Goal: Subscribe to service/newsletter

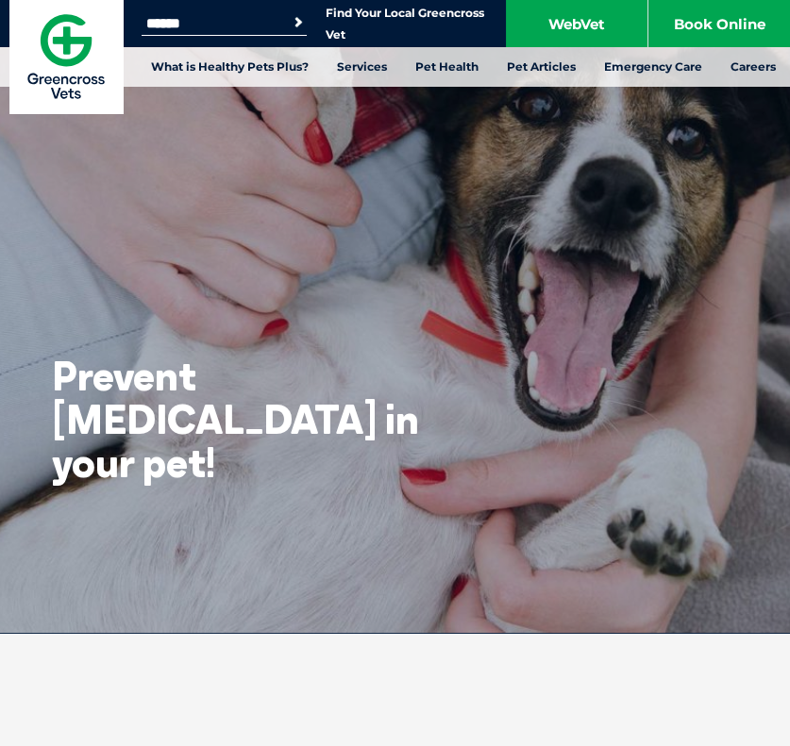
click at [47, 35] on img at bounding box center [65, 56] width 113 height 113
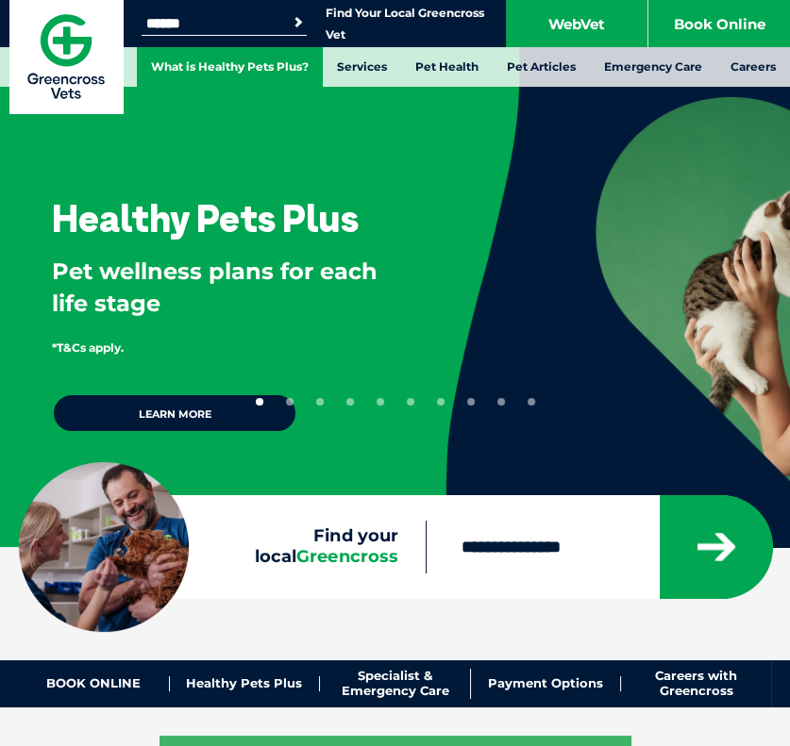
click at [216, 55] on link "What is Healthy Pets Plus?" at bounding box center [230, 67] width 186 height 40
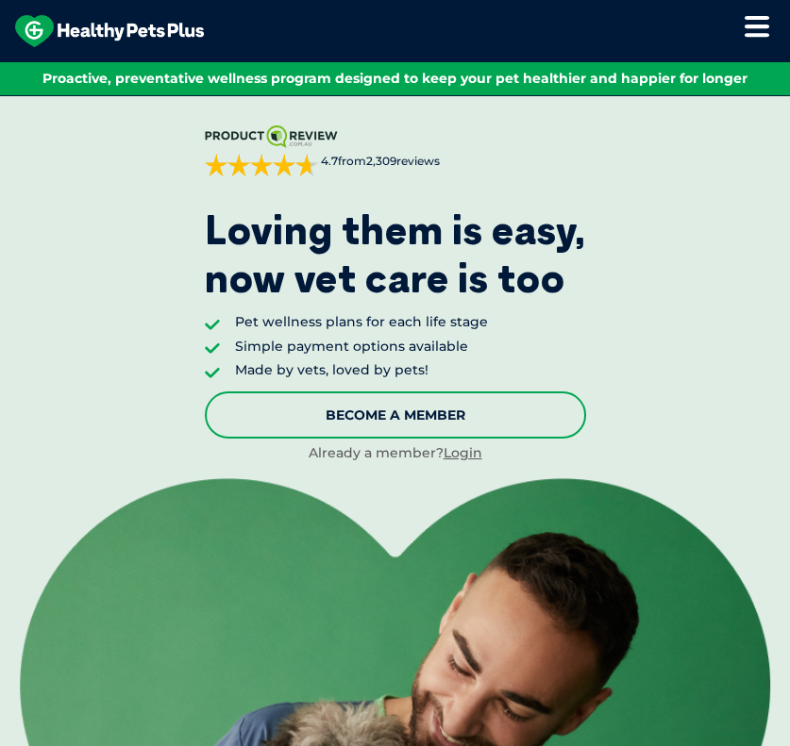
click at [381, 413] on link "Become A Member" at bounding box center [395, 415] width 381 height 47
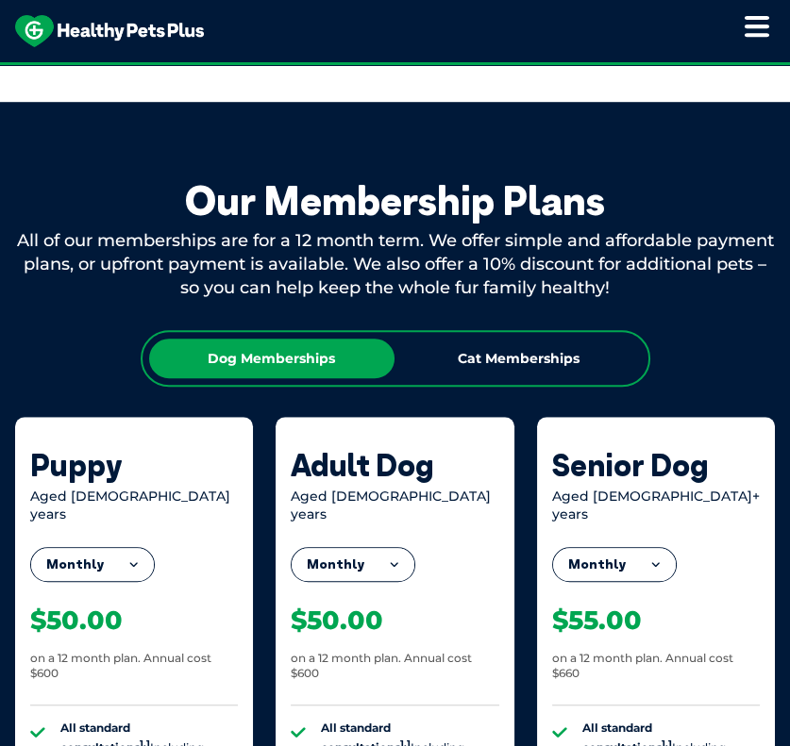
scroll to position [1370, 0]
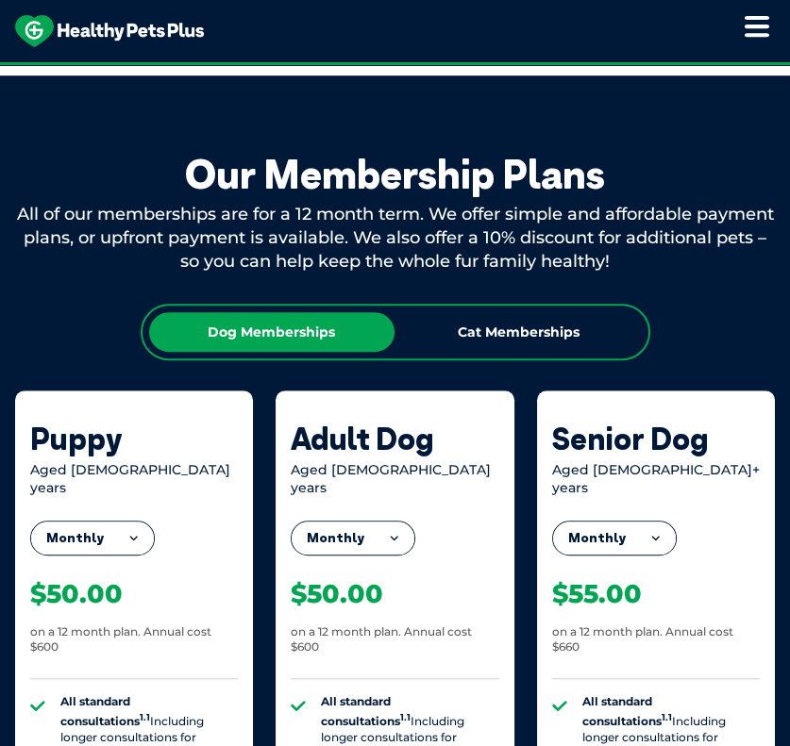
click at [394, 526] on button "Monthly" at bounding box center [353, 539] width 123 height 34
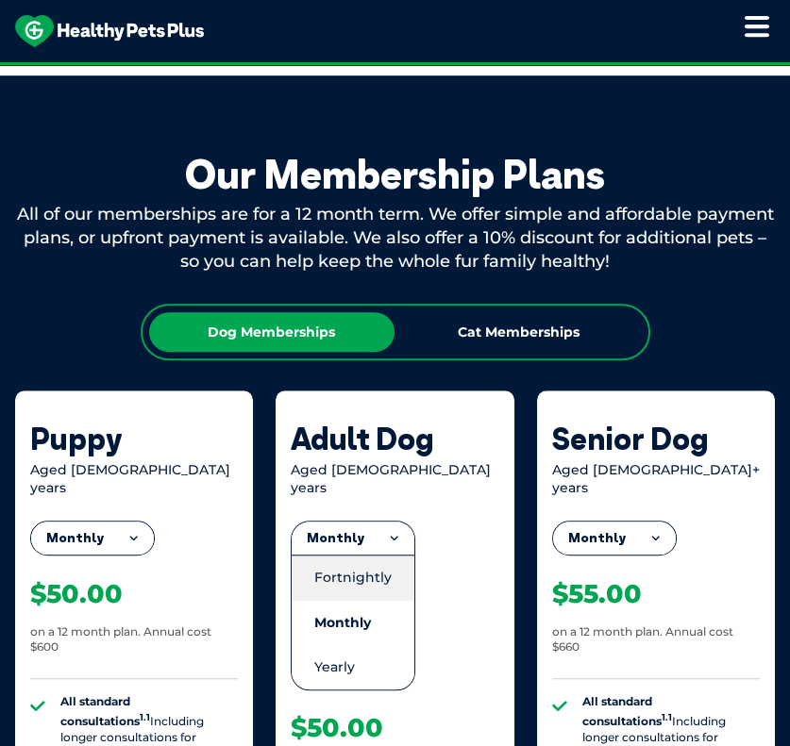
click at [372, 563] on li "Fortnightly" at bounding box center [353, 577] width 123 height 45
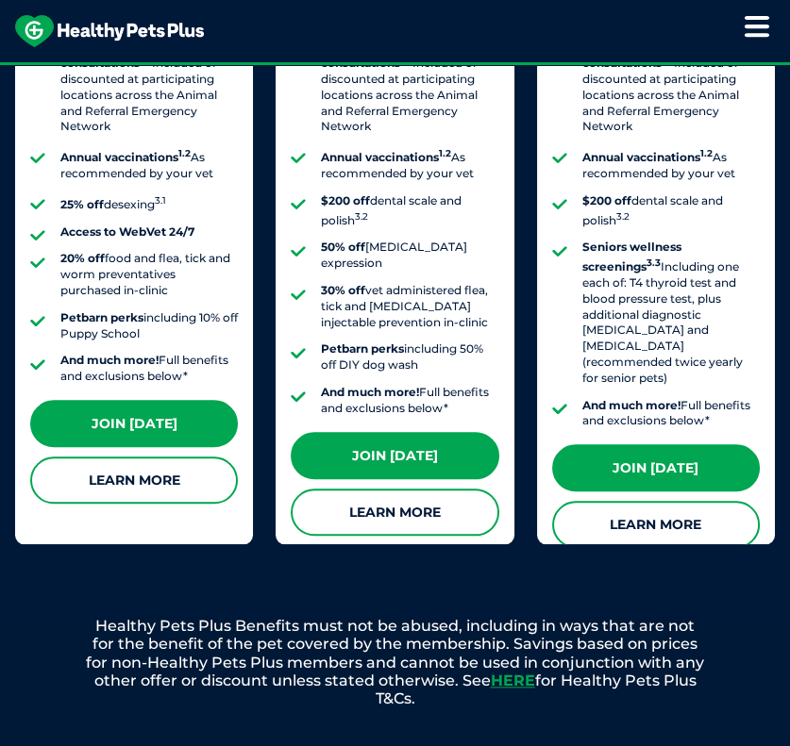
scroll to position [2125, 0]
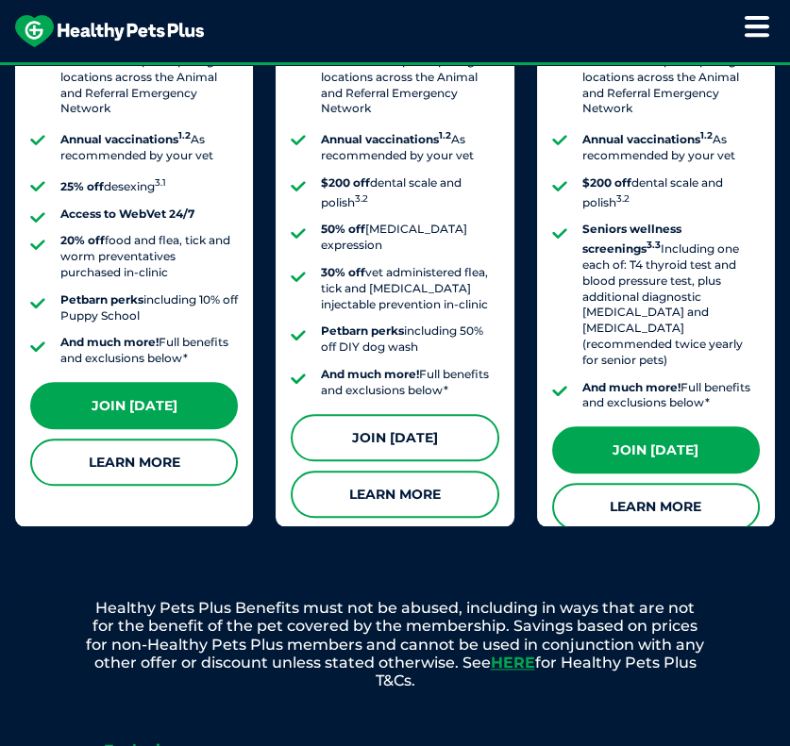
click at [407, 414] on link "Join [DATE]" at bounding box center [395, 437] width 208 height 47
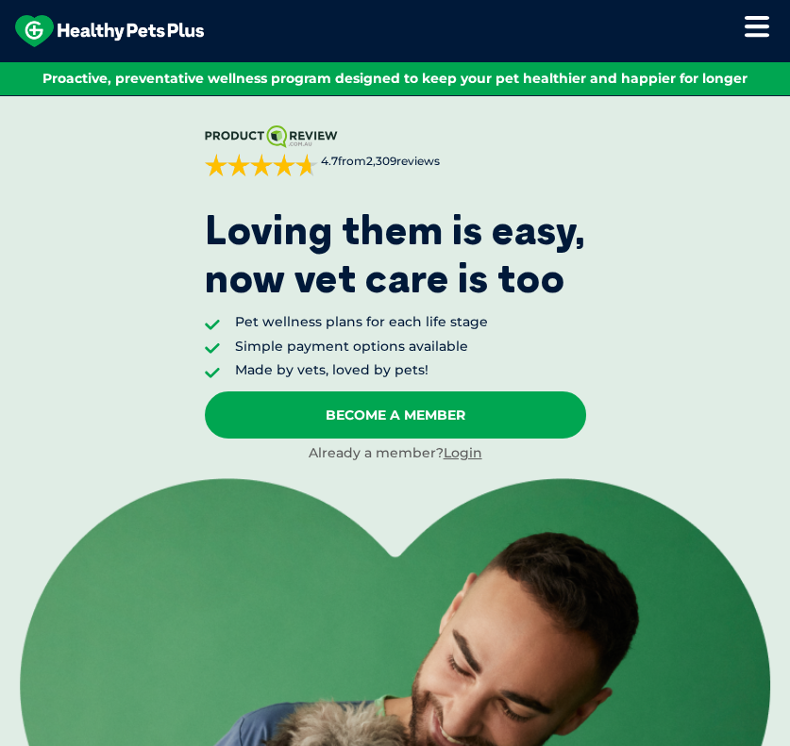
click at [444, 439] on div "Become A Member Already a member? Login" at bounding box center [395, 428] width 381 height 72
click at [452, 454] on link "Login" at bounding box center [463, 452] width 39 height 17
